Goal: Task Accomplishment & Management: Manage account settings

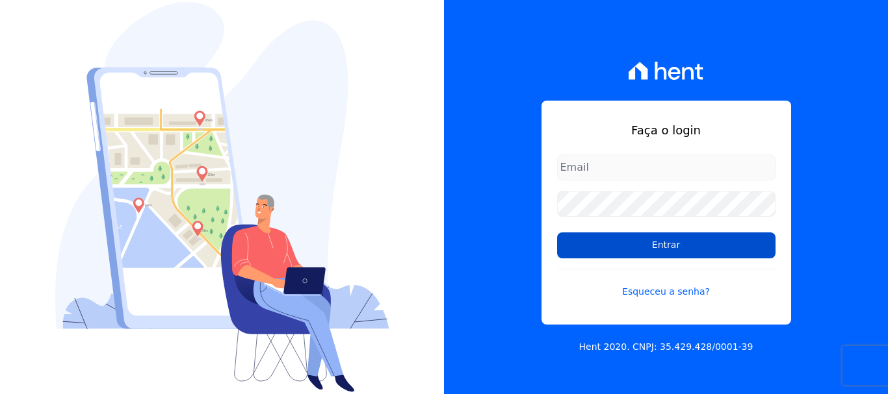
type input "[PERSON_NAME][EMAIL_ADDRESS][PERSON_NAME][DOMAIN_NAME]"
click at [662, 249] on input "Entrar" at bounding box center [666, 246] width 218 height 26
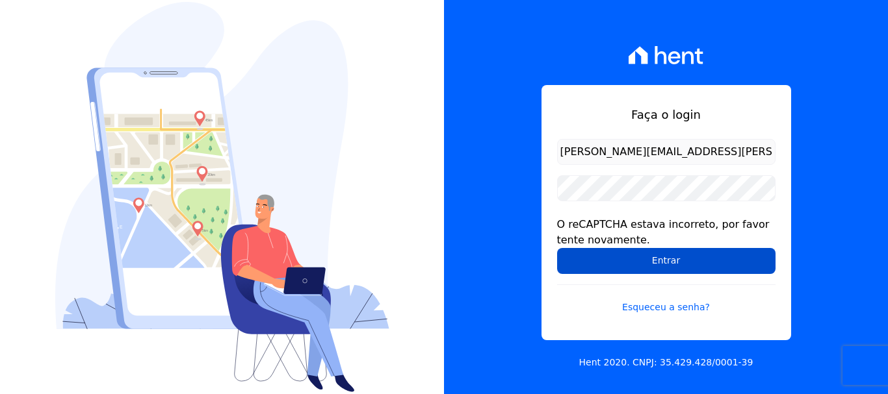
click at [659, 266] on input "Entrar" at bounding box center [666, 261] width 218 height 26
